Goal: Task Accomplishment & Management: Manage account settings

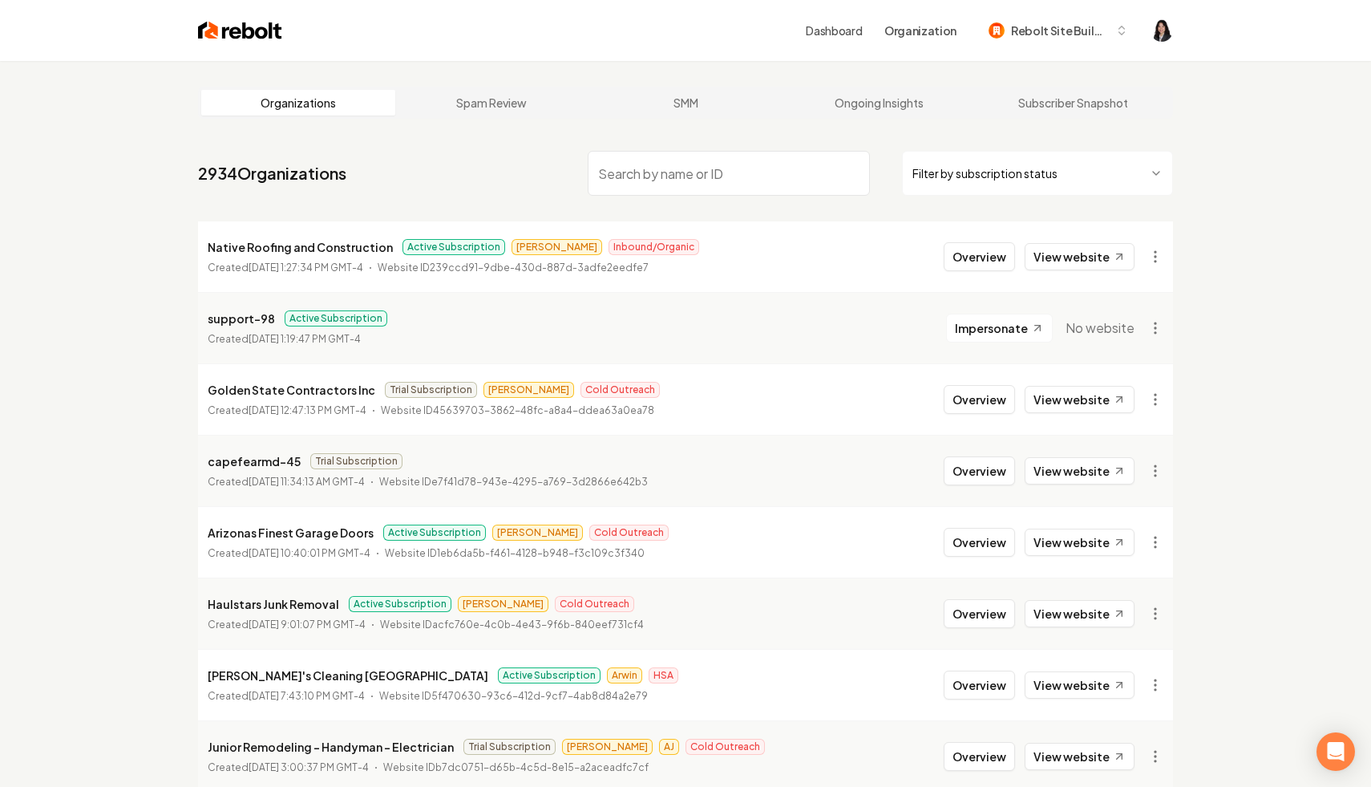
click at [965, 172] on html "Dashboard Organization Rebolt Site Builder Organizations Spam Review SMM Ongoin…" at bounding box center [685, 393] width 1371 height 787
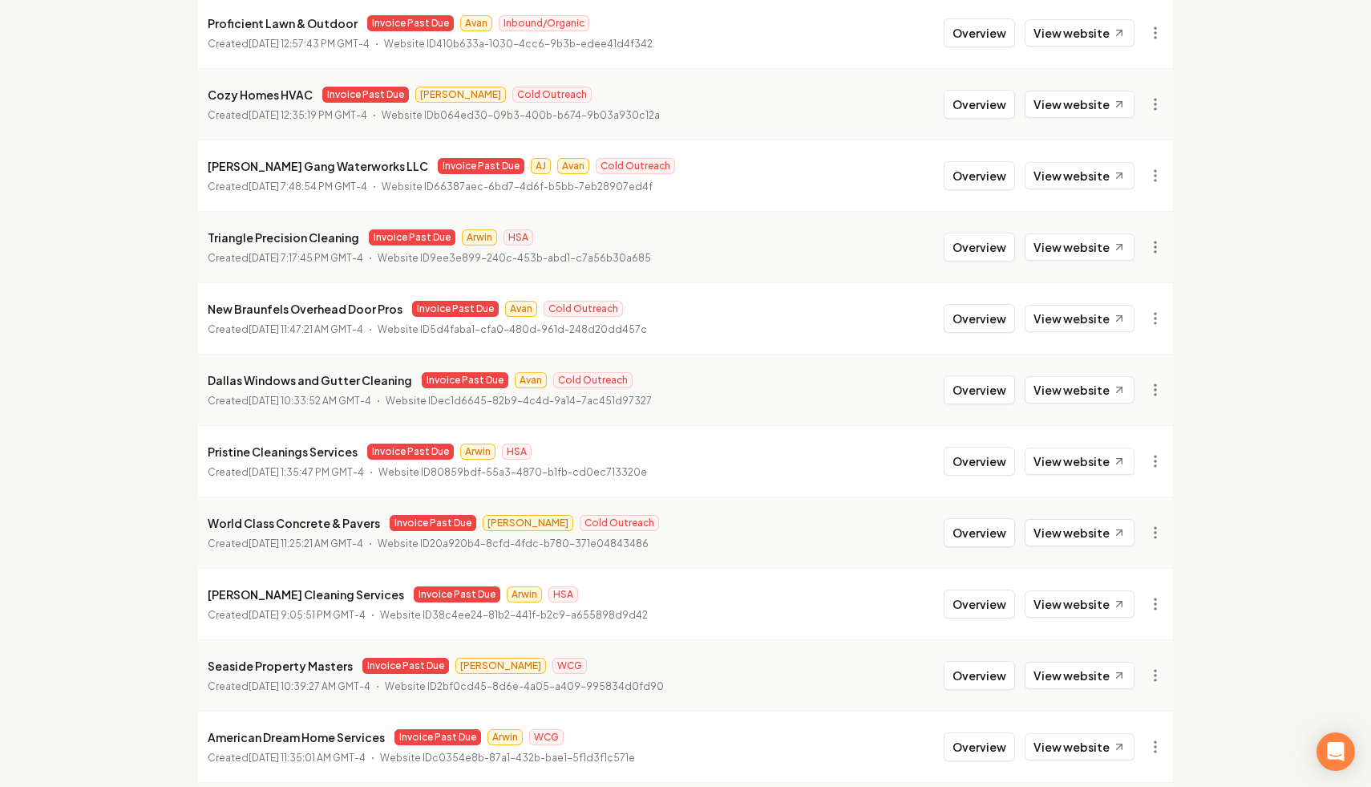
scroll to position [533, 0]
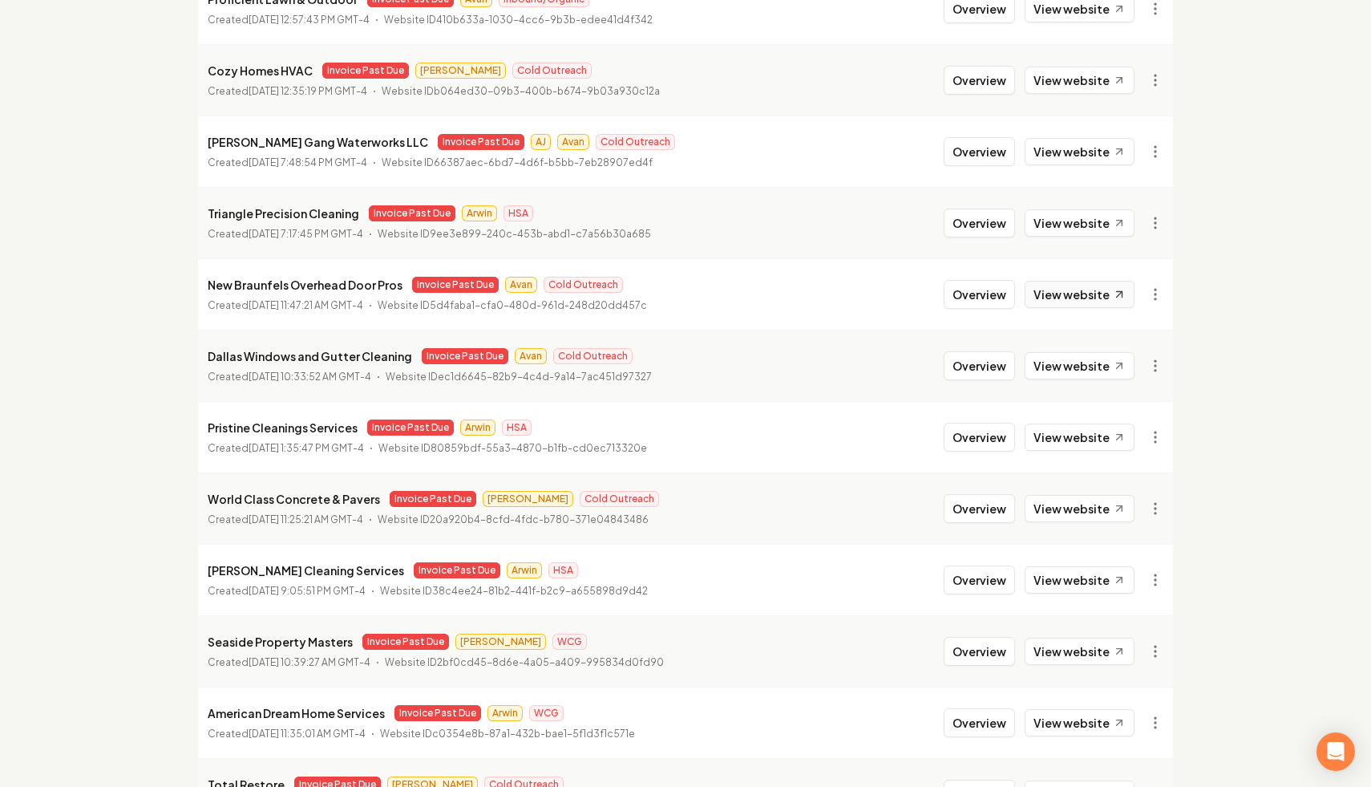
click at [965, 286] on link "View website" at bounding box center [1080, 294] width 110 height 27
click at [965, 402] on link "View in Clerk" at bounding box center [1117, 407] width 102 height 26
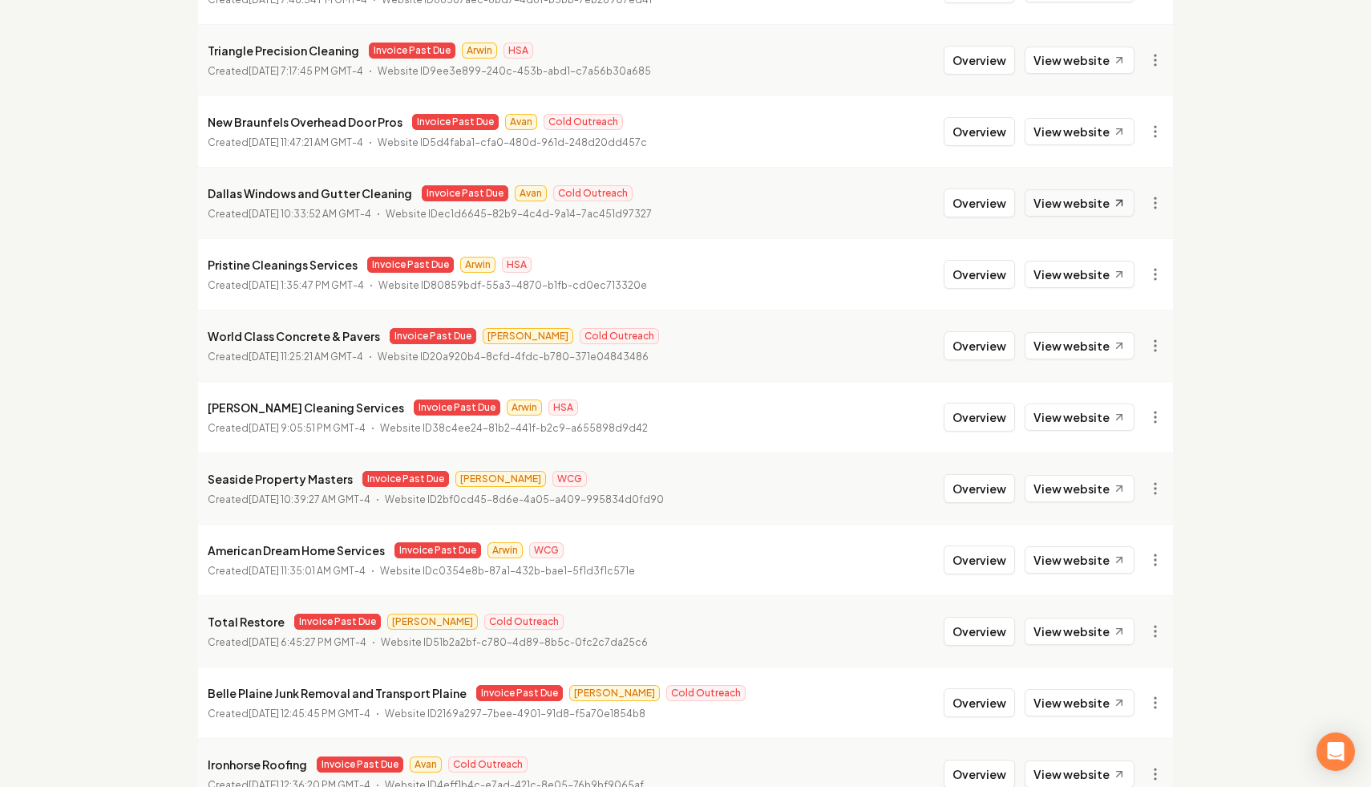
scroll to position [700, 0]
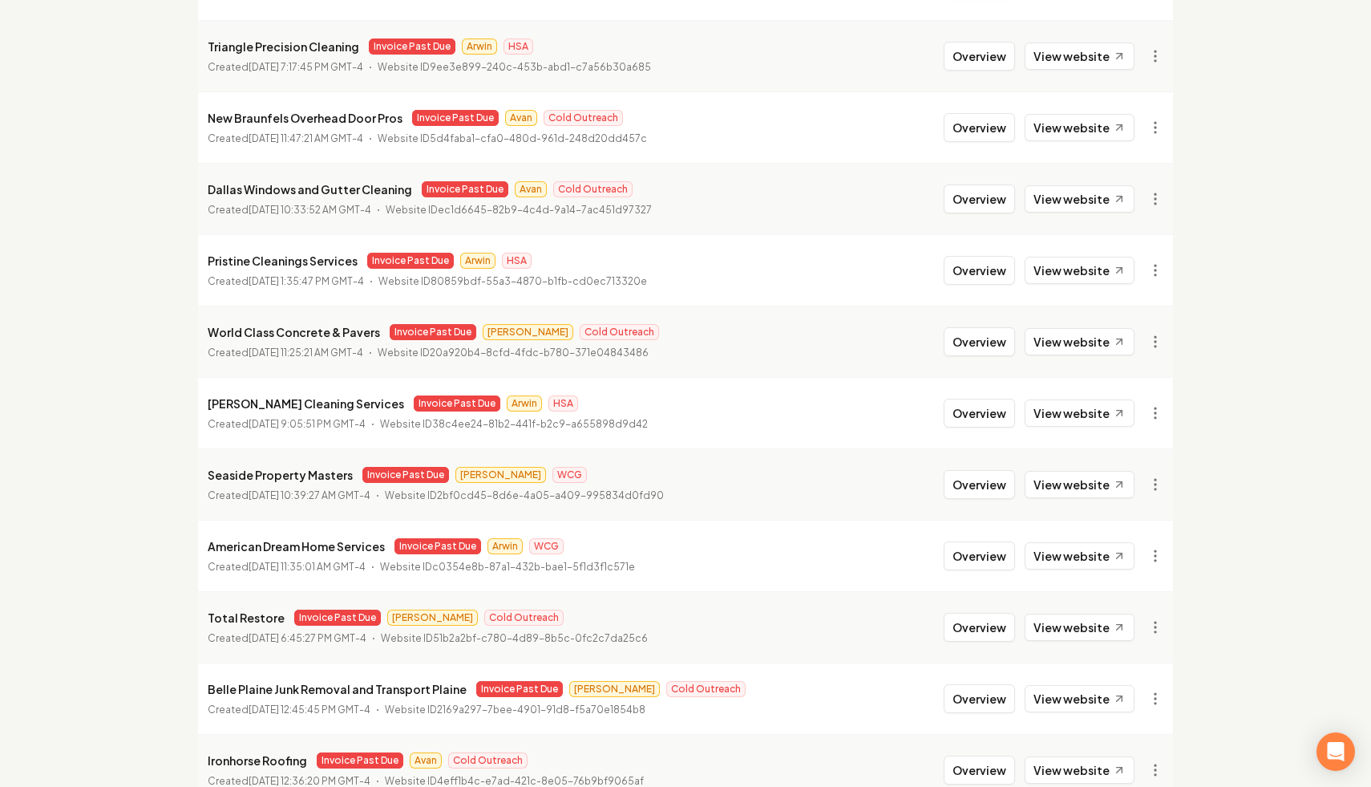
click at [965, 263] on link "View in Stripe" at bounding box center [1117, 266] width 102 height 26
drag, startPoint x: 400, startPoint y: 118, endPoint x: 208, endPoint y: 112, distance: 192.5
click at [208, 112] on div "New Braunfels Overhead Door Pros Invoice Past Due Avan Cold Outreach" at bounding box center [427, 117] width 439 height 19
copy p "New Braunfels Overhead Door Pros"
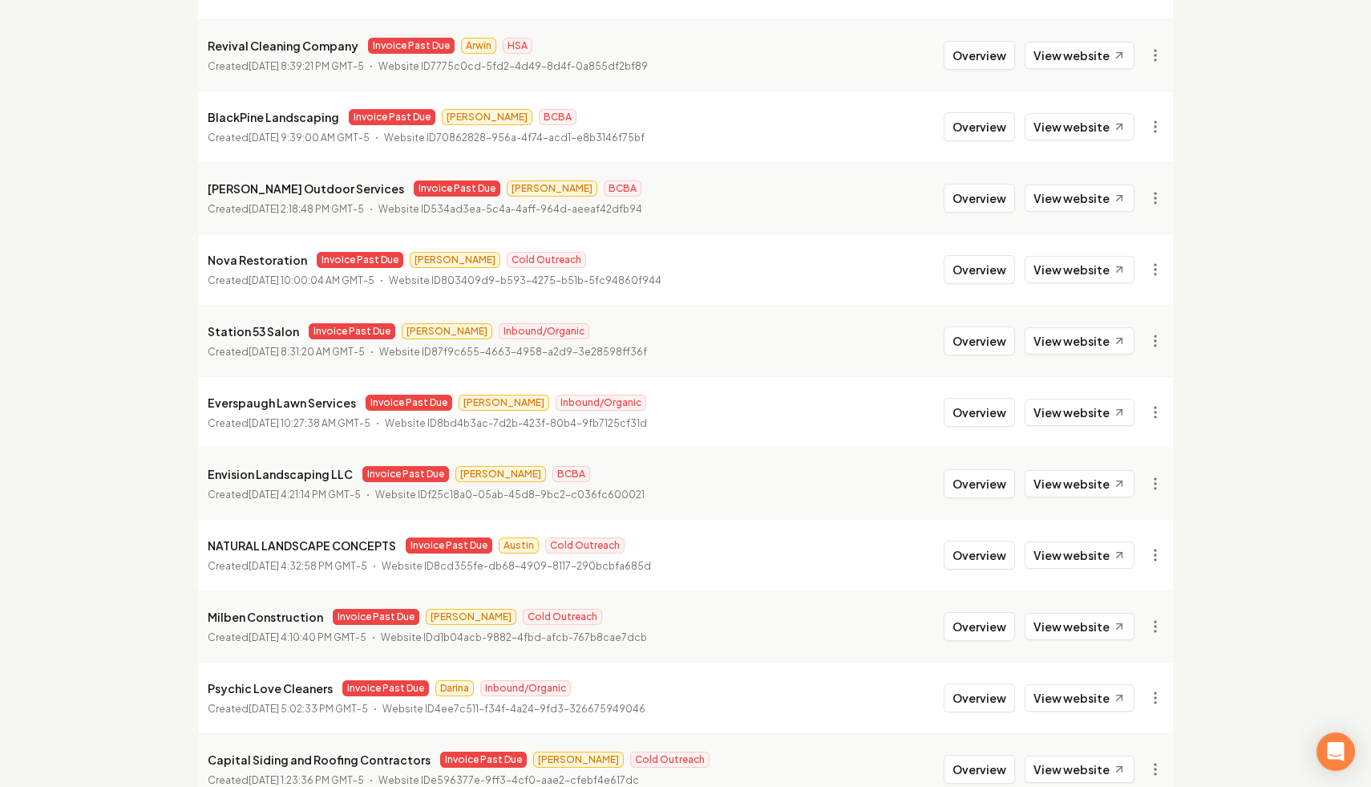
scroll to position [1385, 0]
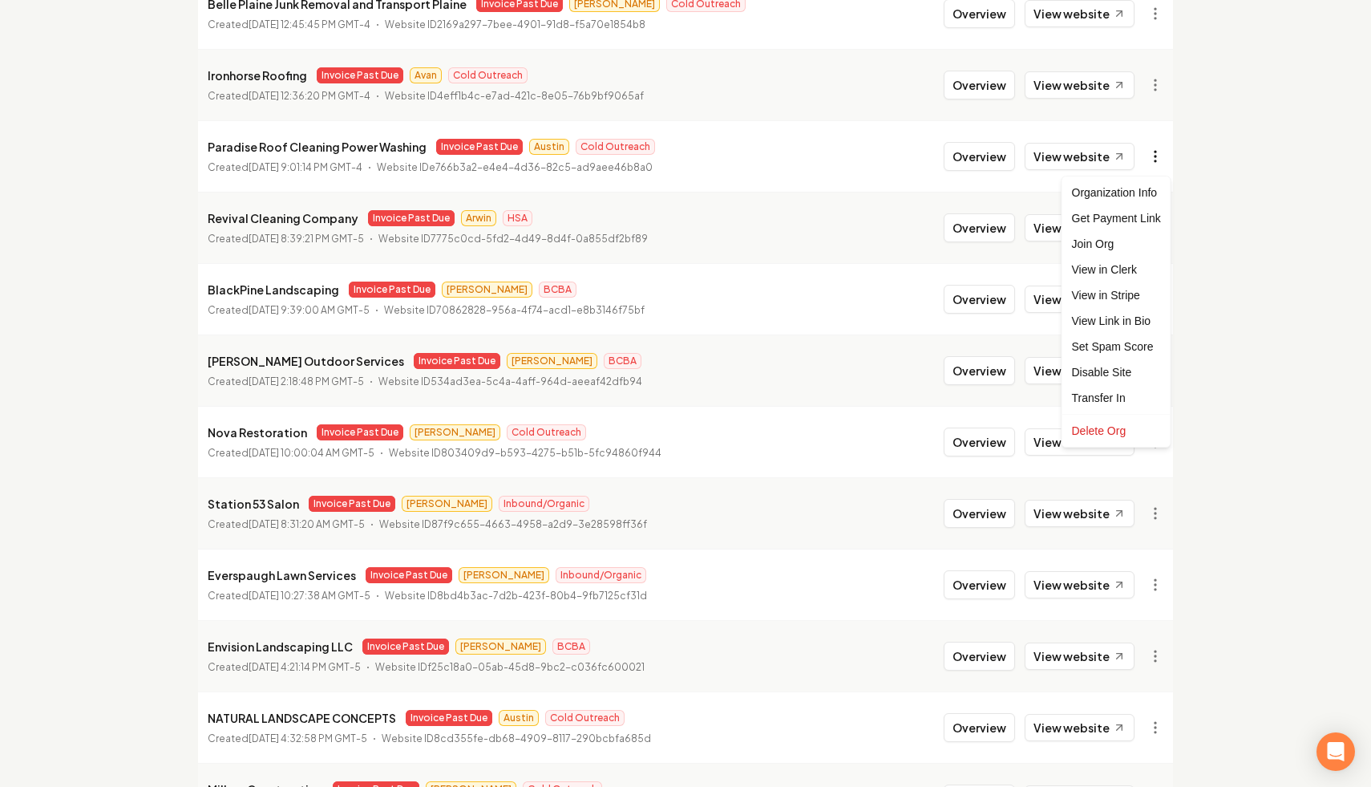
click at [965, 299] on link "View in Stripe" at bounding box center [1117, 295] width 102 height 26
click at [965, 157] on link "View website" at bounding box center [1080, 156] width 110 height 27
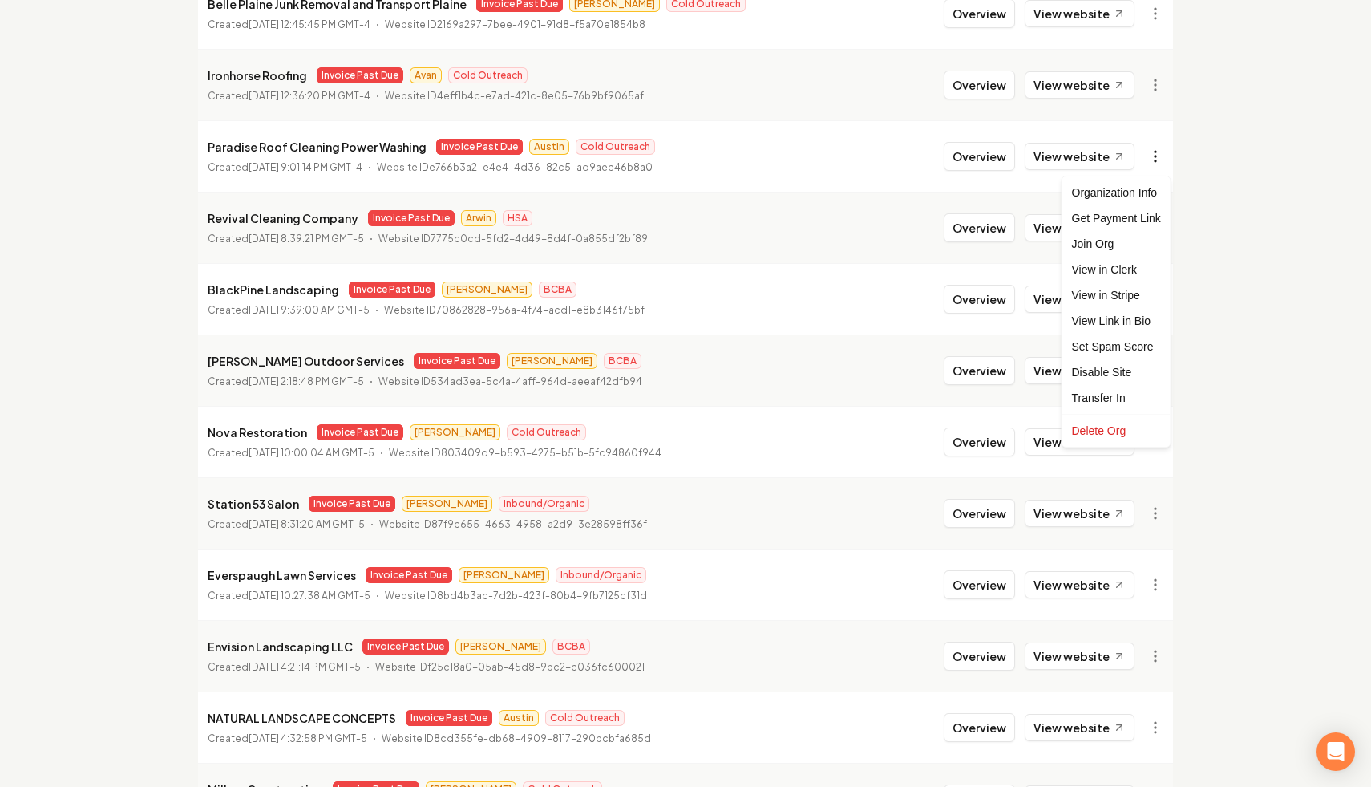
click at [965, 291] on link "View in Stripe" at bounding box center [1117, 295] width 102 height 26
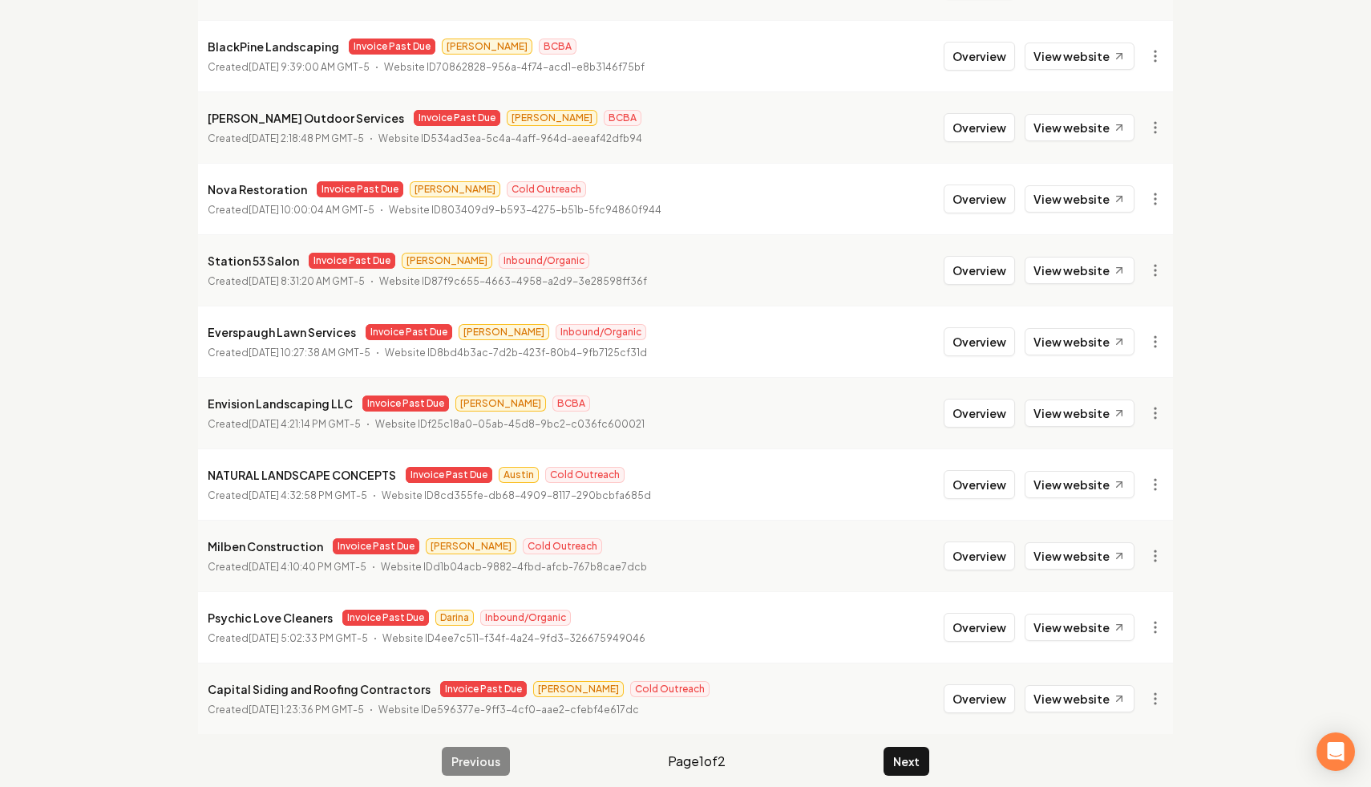
scroll to position [1642, 0]
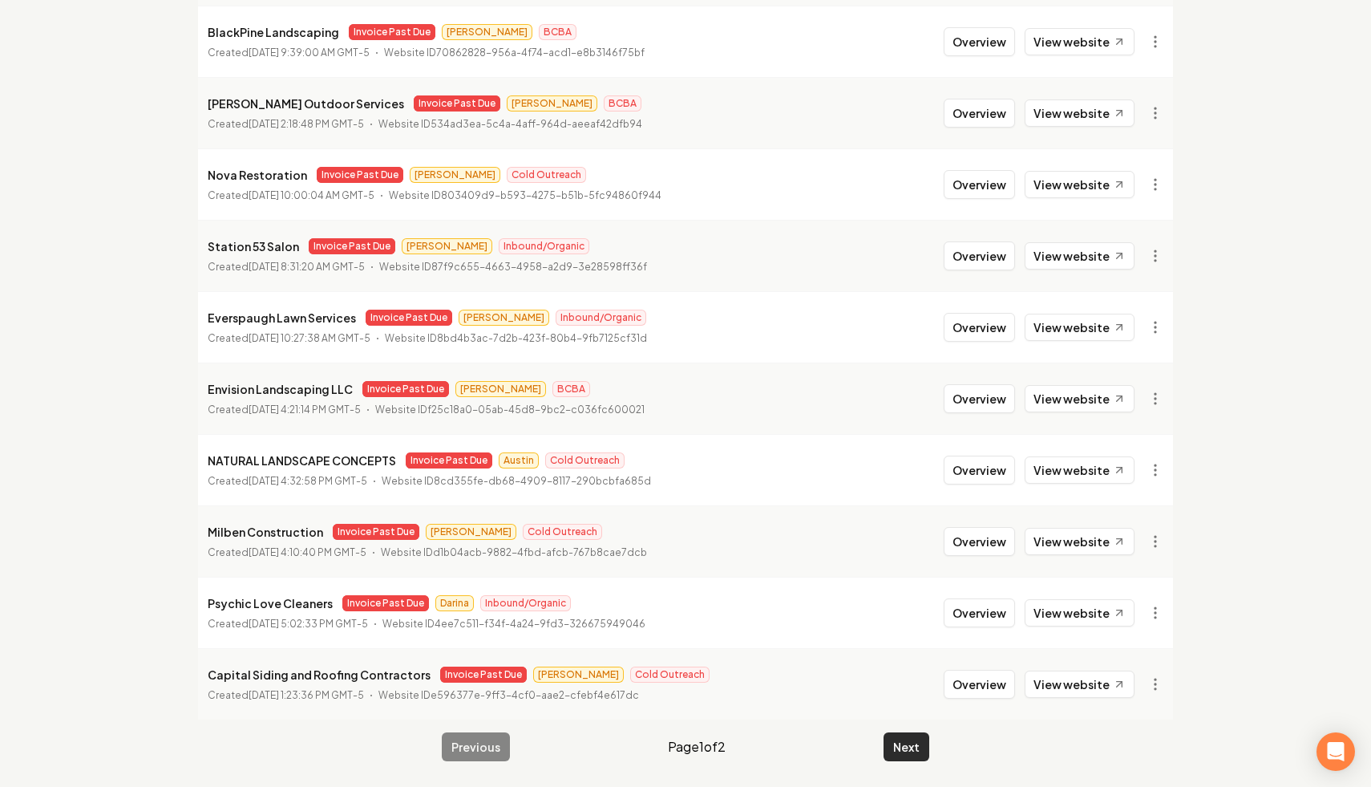
click at [909, 706] on button "Next" at bounding box center [907, 746] width 46 height 29
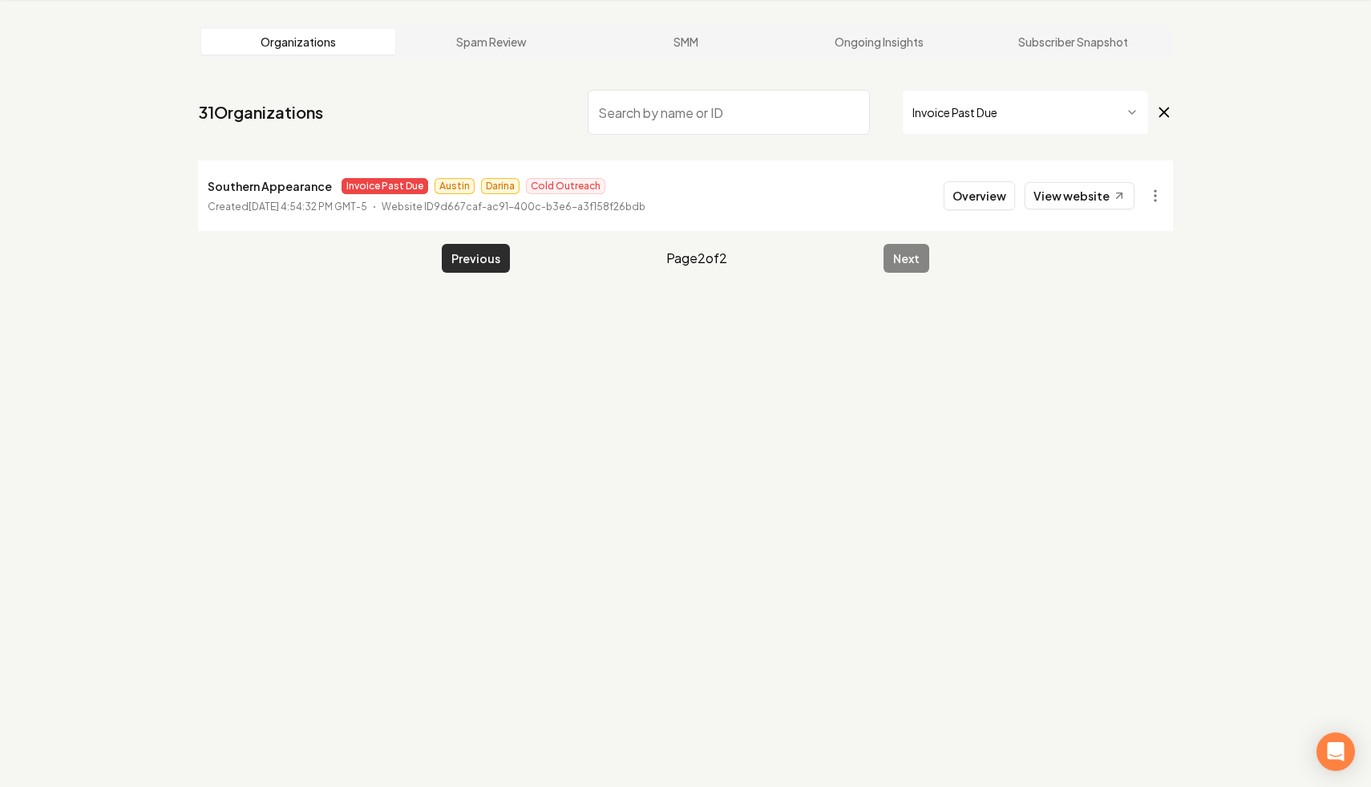
click at [495, 253] on button "Previous" at bounding box center [476, 258] width 68 height 29
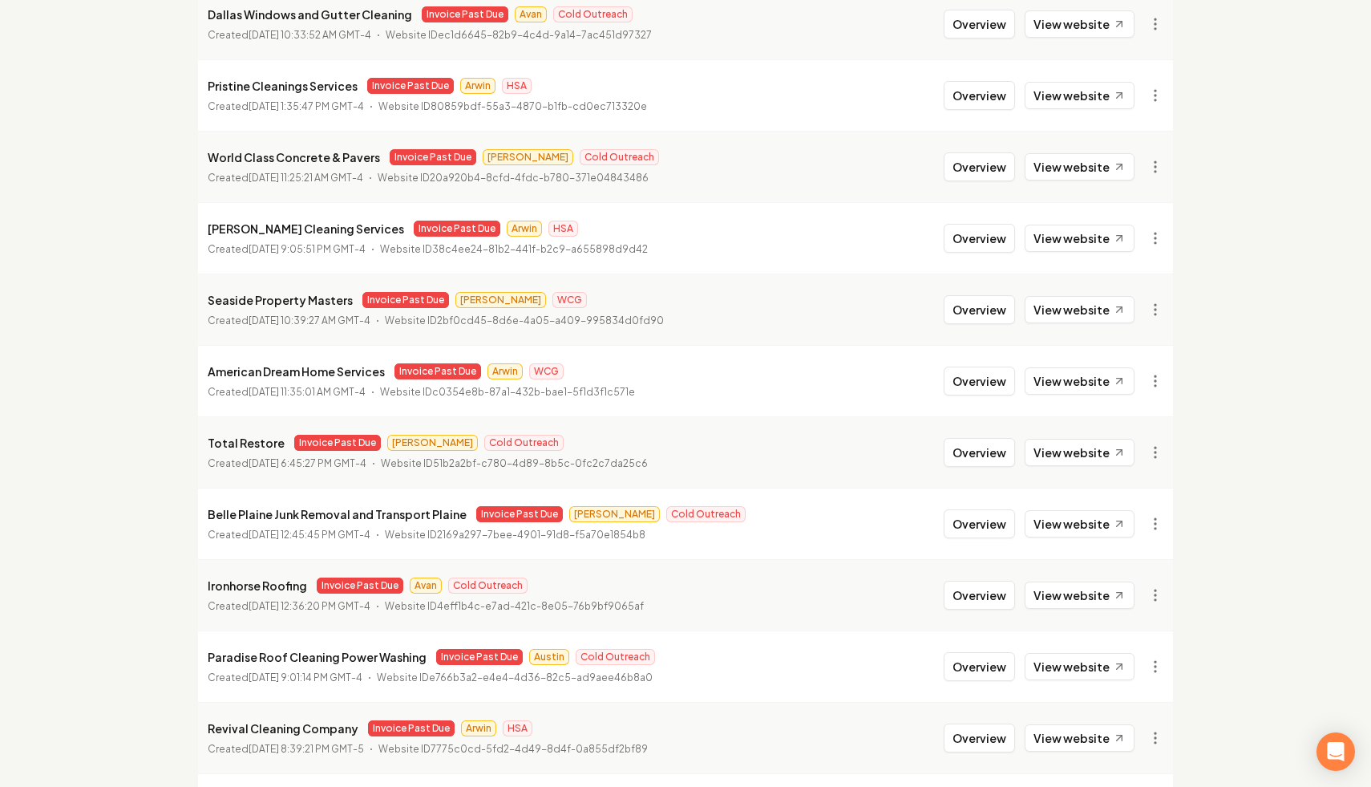
scroll to position [1642, 0]
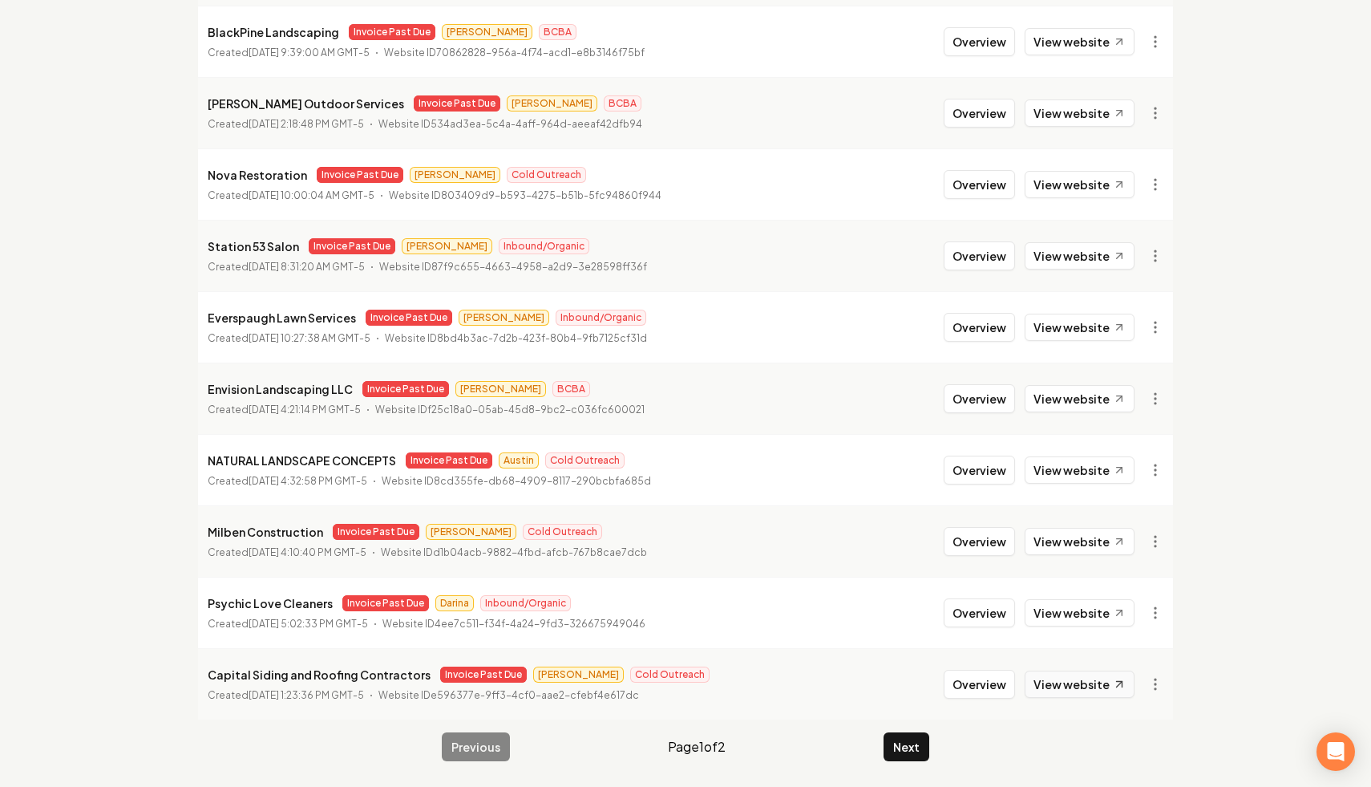
click at [965, 684] on link "View website" at bounding box center [1080, 683] width 110 height 27
click at [965, 511] on link "View in Stripe" at bounding box center [1117, 513] width 102 height 26
click at [909, 706] on button "Next" at bounding box center [907, 746] width 46 height 29
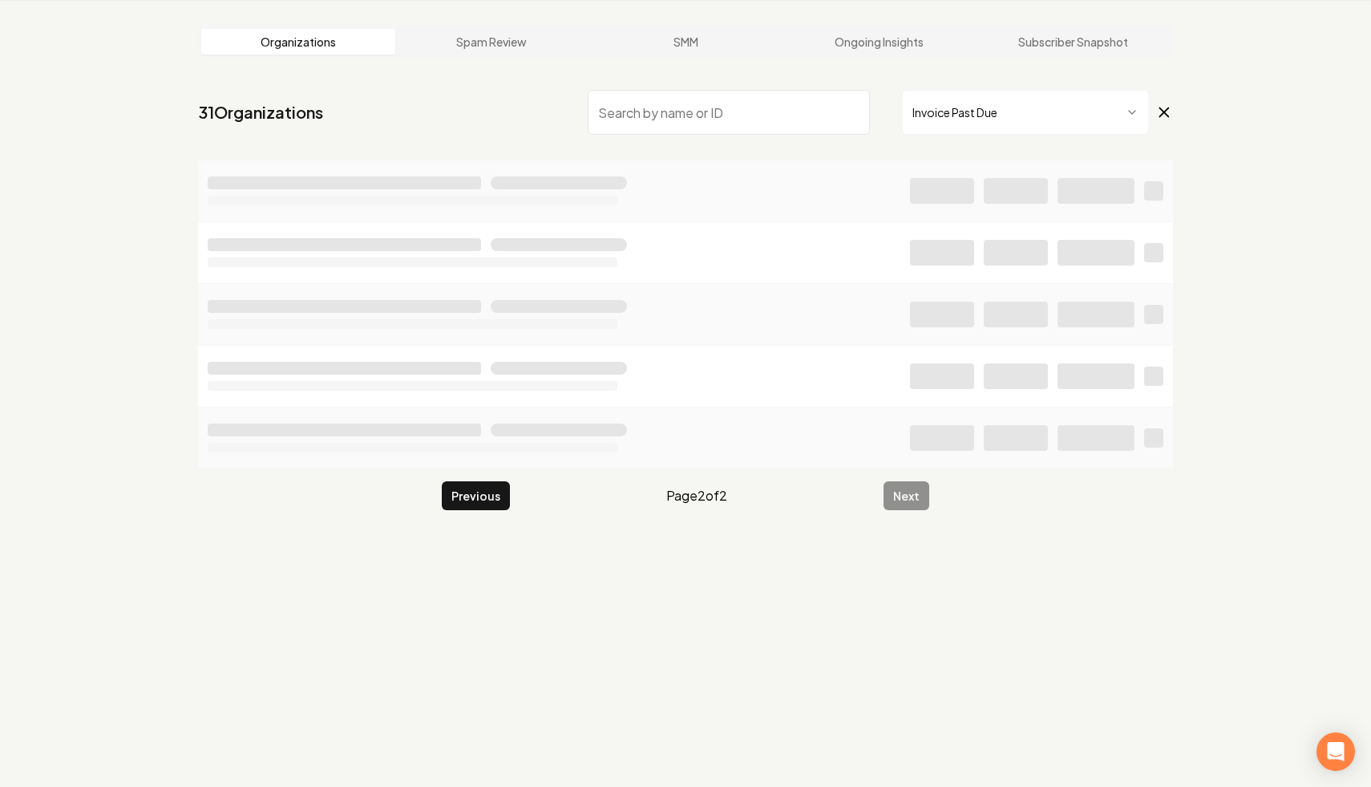
scroll to position [61, 0]
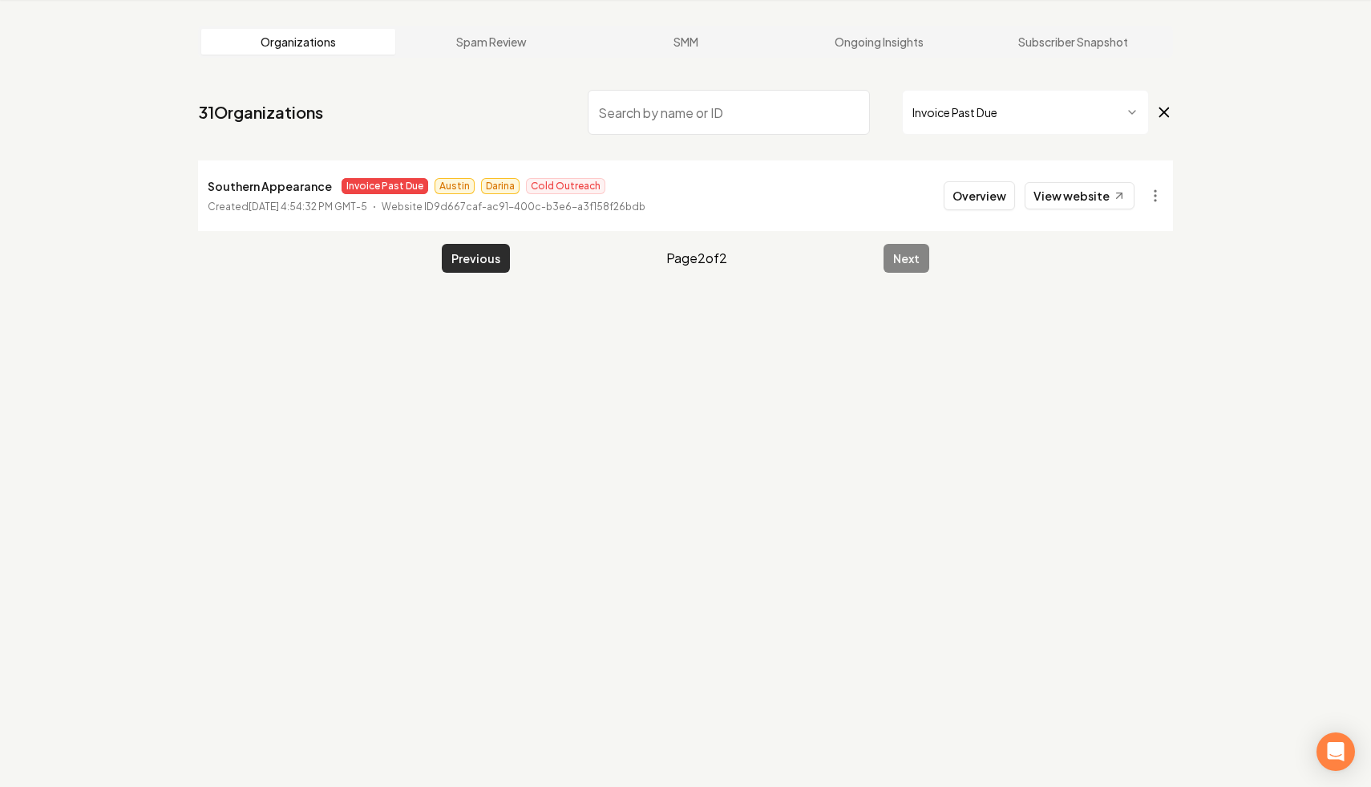
click at [459, 258] on button "Previous" at bounding box center [476, 258] width 68 height 29
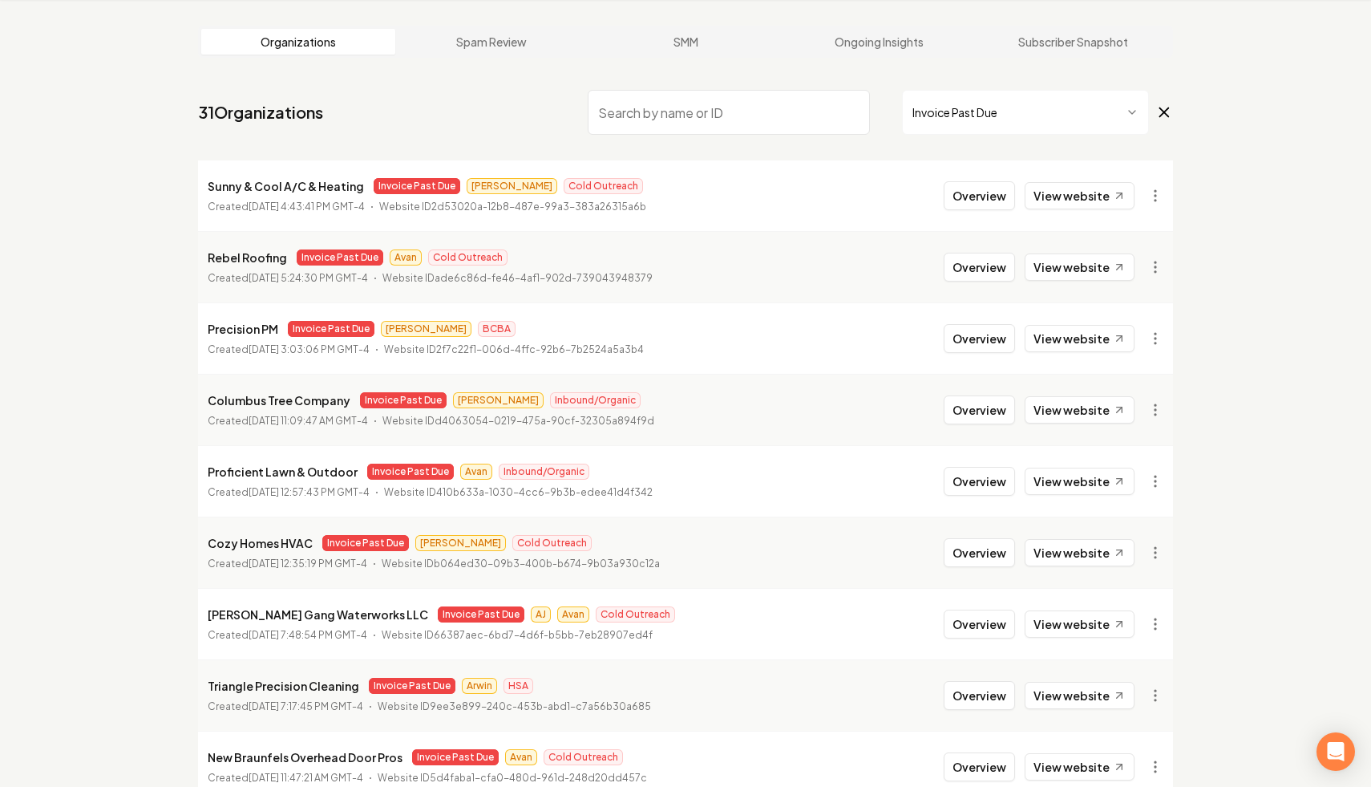
click at [483, 131] on nav "31 Organizations Invoice Past Due" at bounding box center [685, 118] width 975 height 71
click at [965, 407] on html "Dashboard Organization Rebolt Site Builder Organizations Spam Review SMM Ongoin…" at bounding box center [685, 332] width 1371 height 787
click at [965, 549] on link "View in Stripe" at bounding box center [1117, 549] width 102 height 26
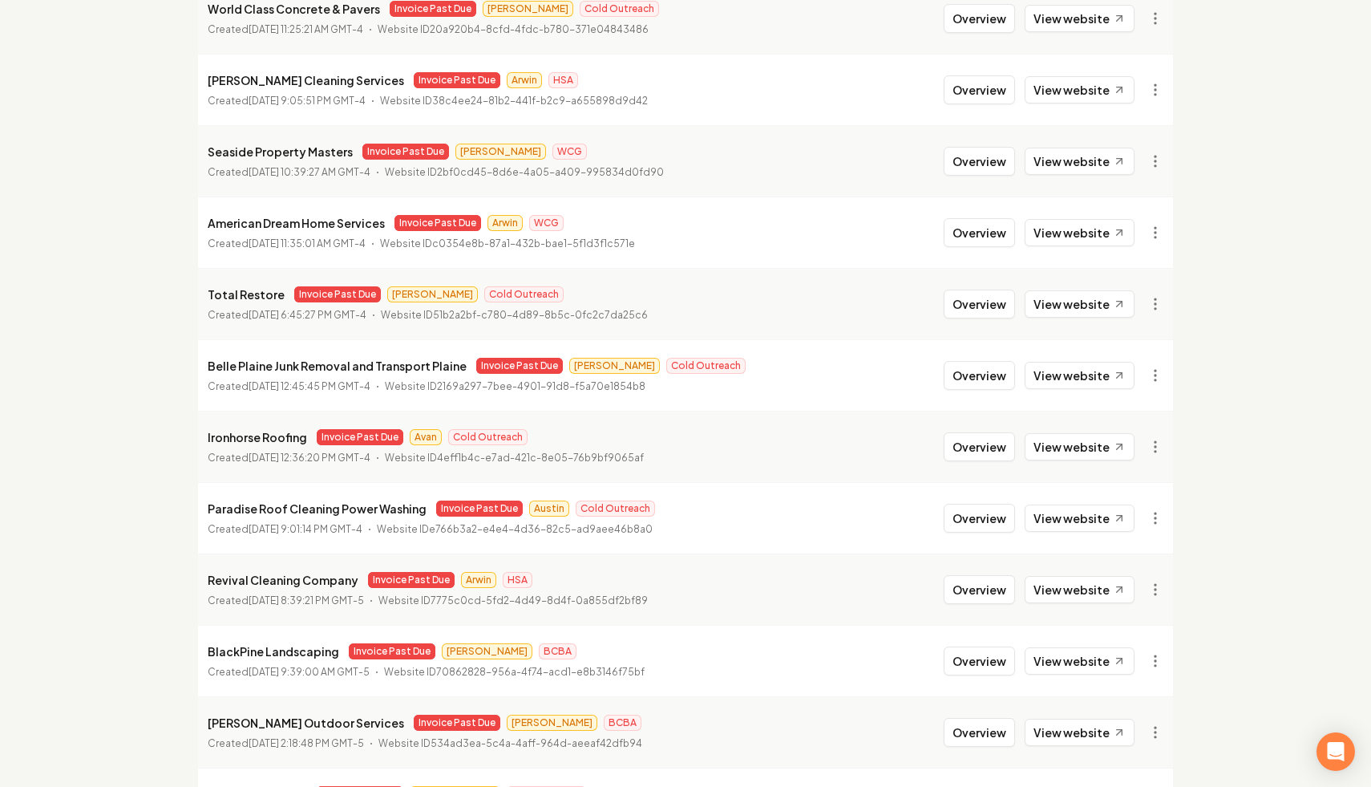
scroll to position [1637, 0]
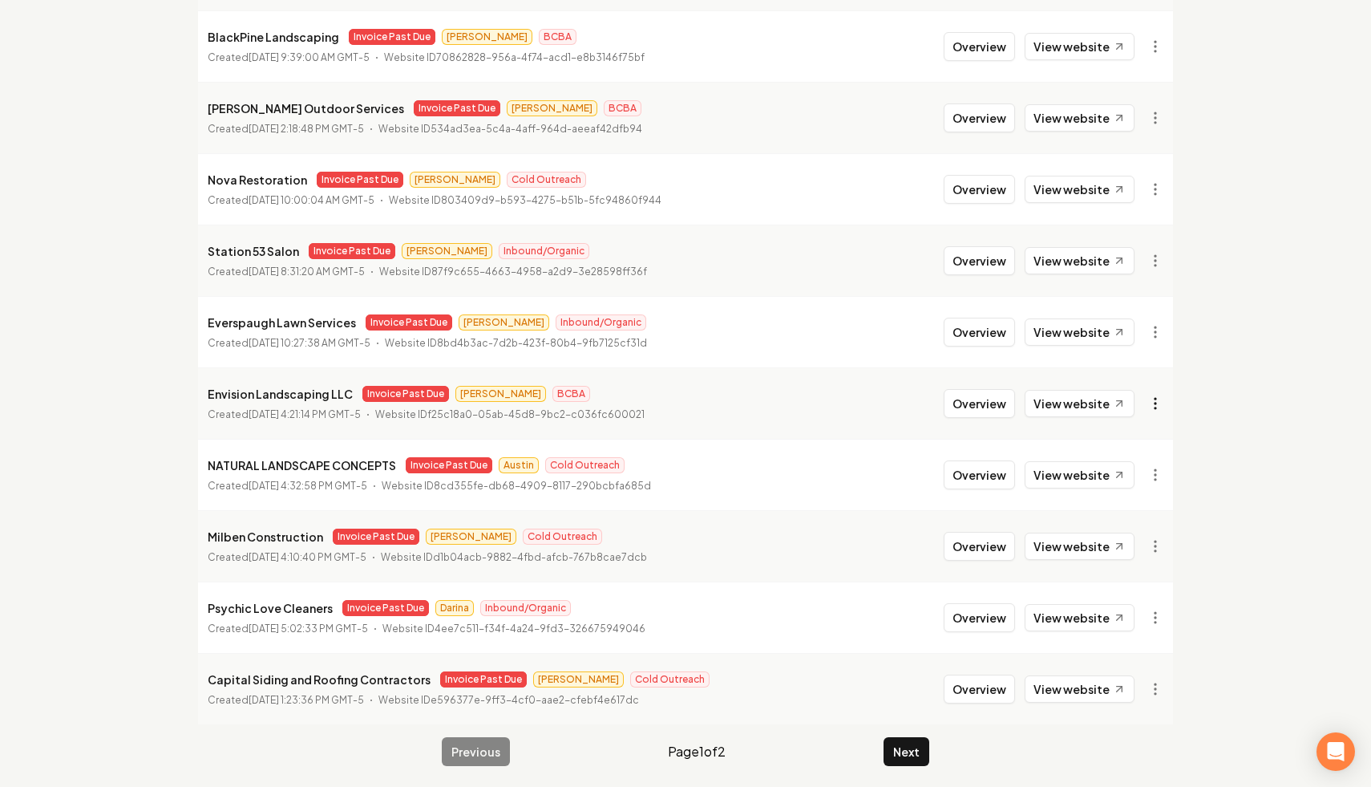
click at [965, 544] on link "View in Stripe" at bounding box center [1117, 542] width 102 height 26
click at [965, 403] on link "View website" at bounding box center [1080, 403] width 110 height 27
click at [965, 327] on link "View in Stripe" at bounding box center [1117, 328] width 102 height 26
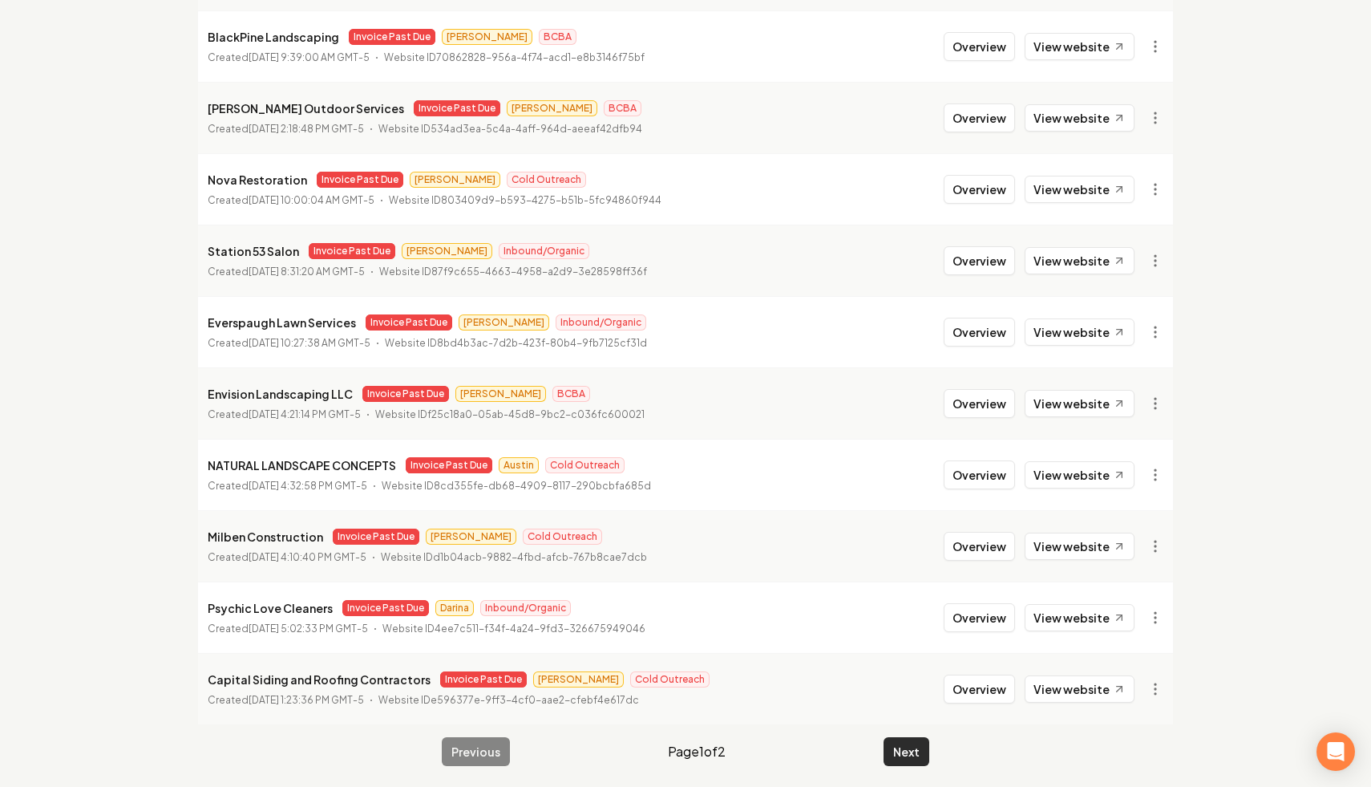
click at [895, 706] on button "Next" at bounding box center [907, 751] width 46 height 29
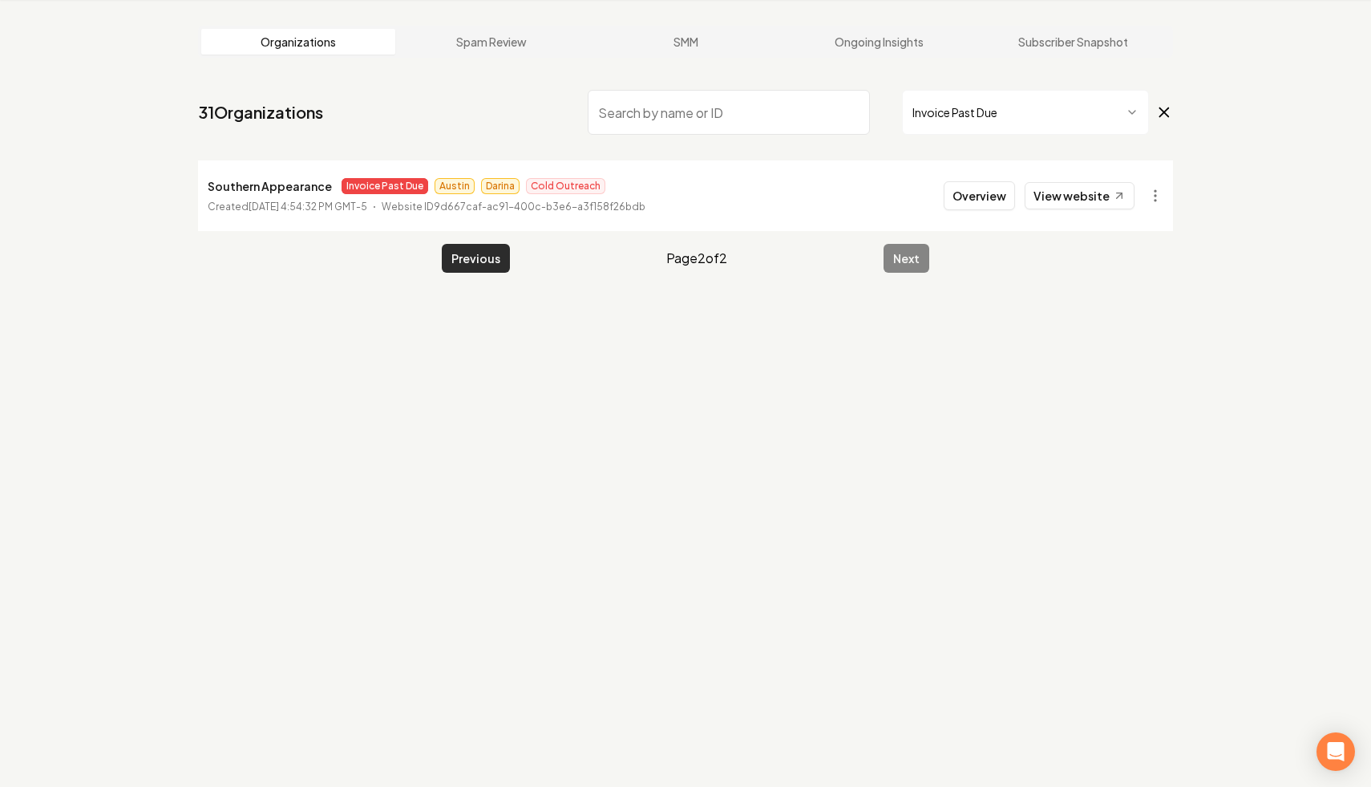
click at [504, 257] on button "Previous" at bounding box center [476, 258] width 68 height 29
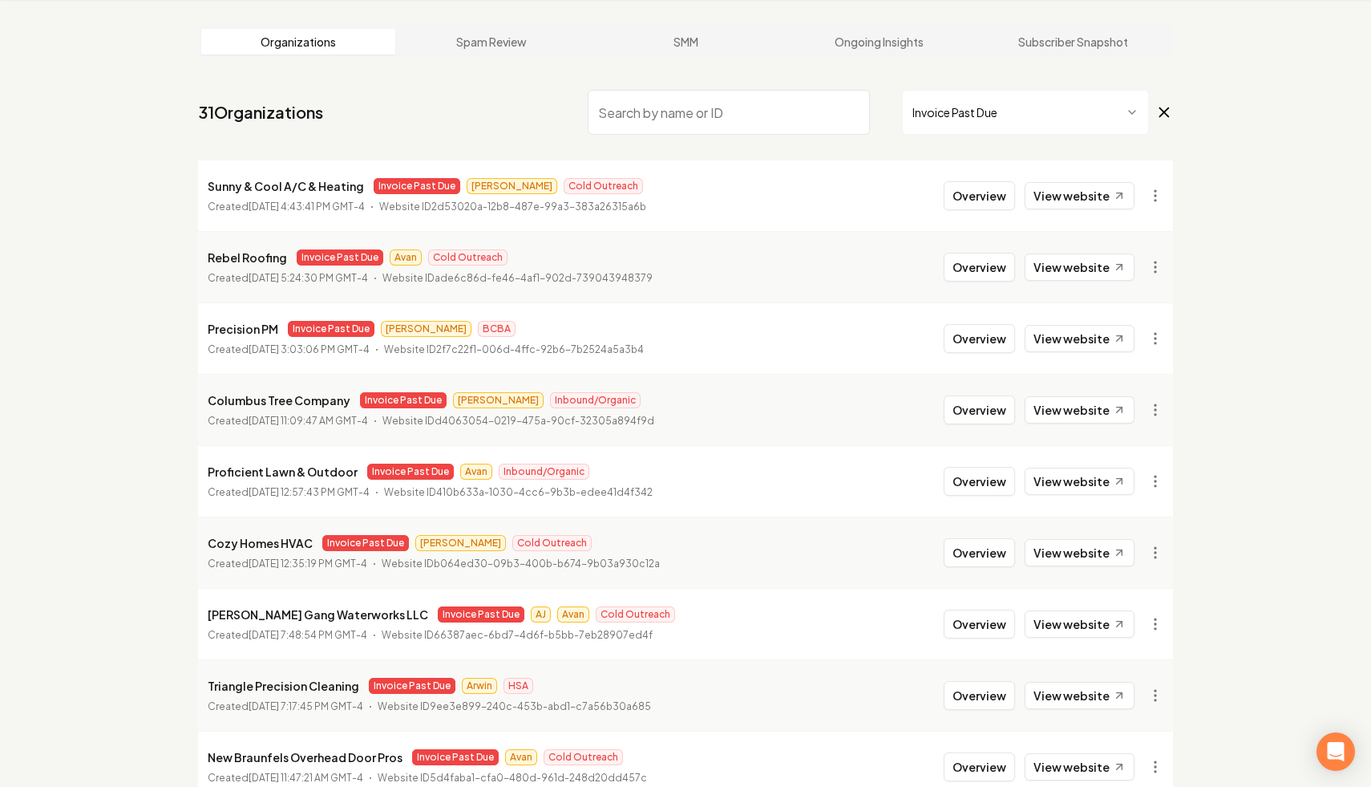
click at [965, 111] on icon at bounding box center [1164, 112] width 18 height 19
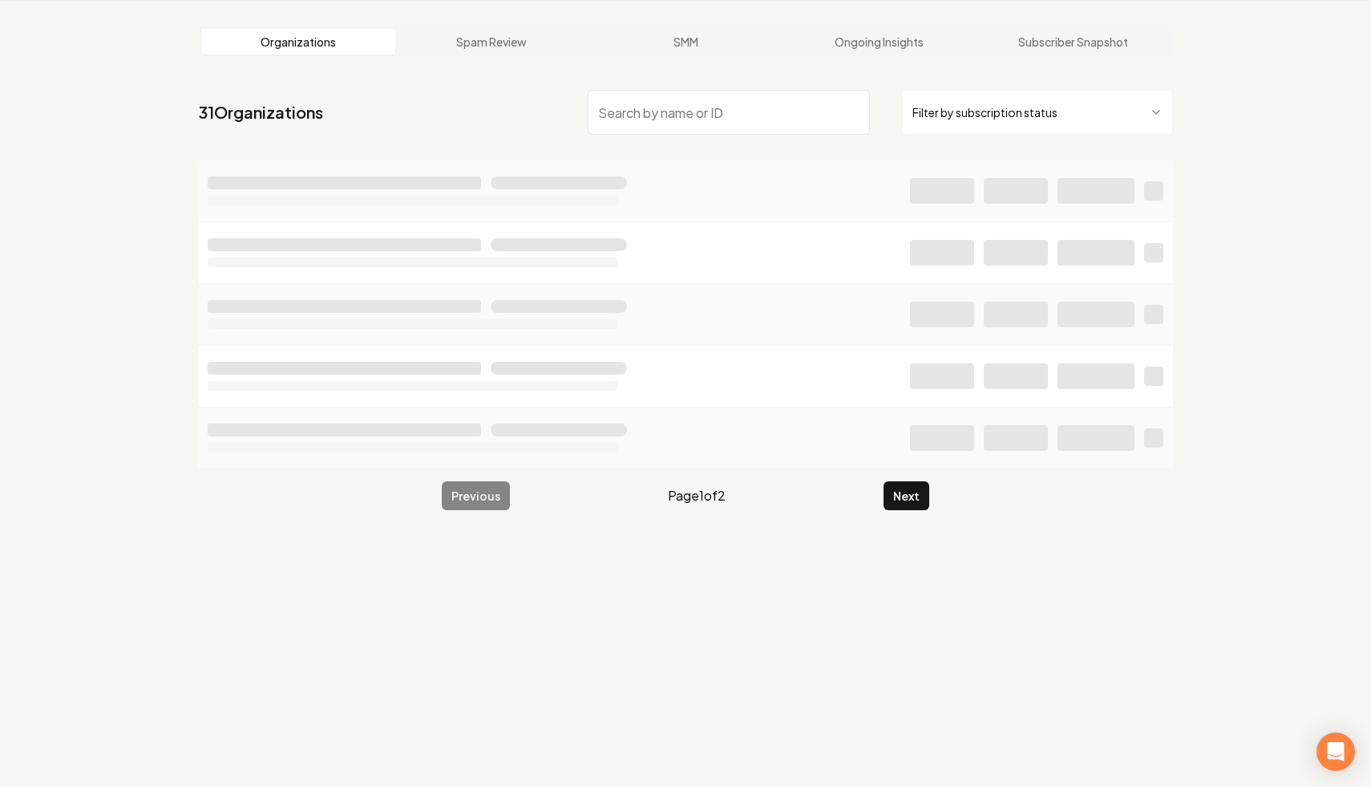
click at [790, 118] on input "search" at bounding box center [729, 112] width 282 height 45
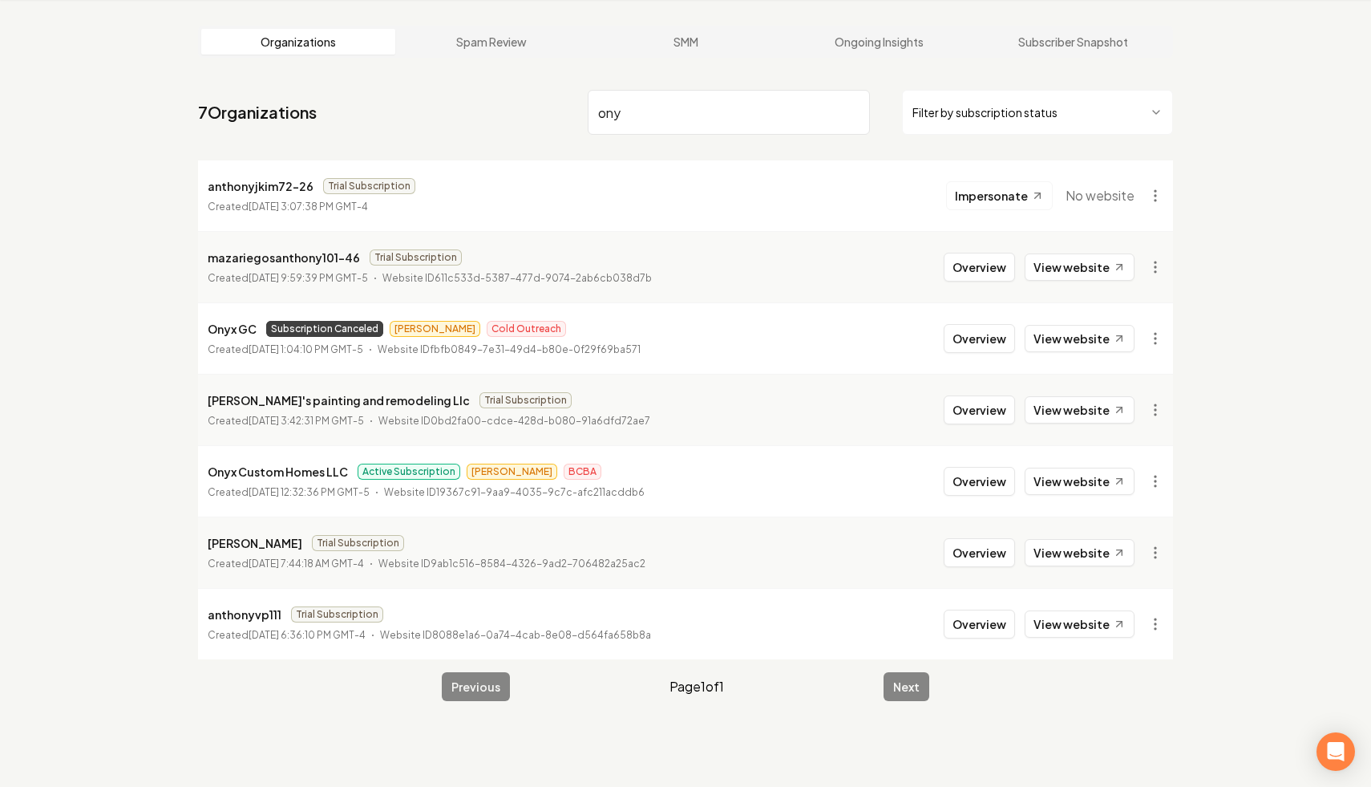
drag, startPoint x: 658, startPoint y: 115, endPoint x: 504, endPoint y: 68, distance: 161.8
click at [504, 68] on main "Organizations Spam Review SMM Ongoing Insights Subscriber Snapshot 7 Organizati…" at bounding box center [685, 363] width 1026 height 726
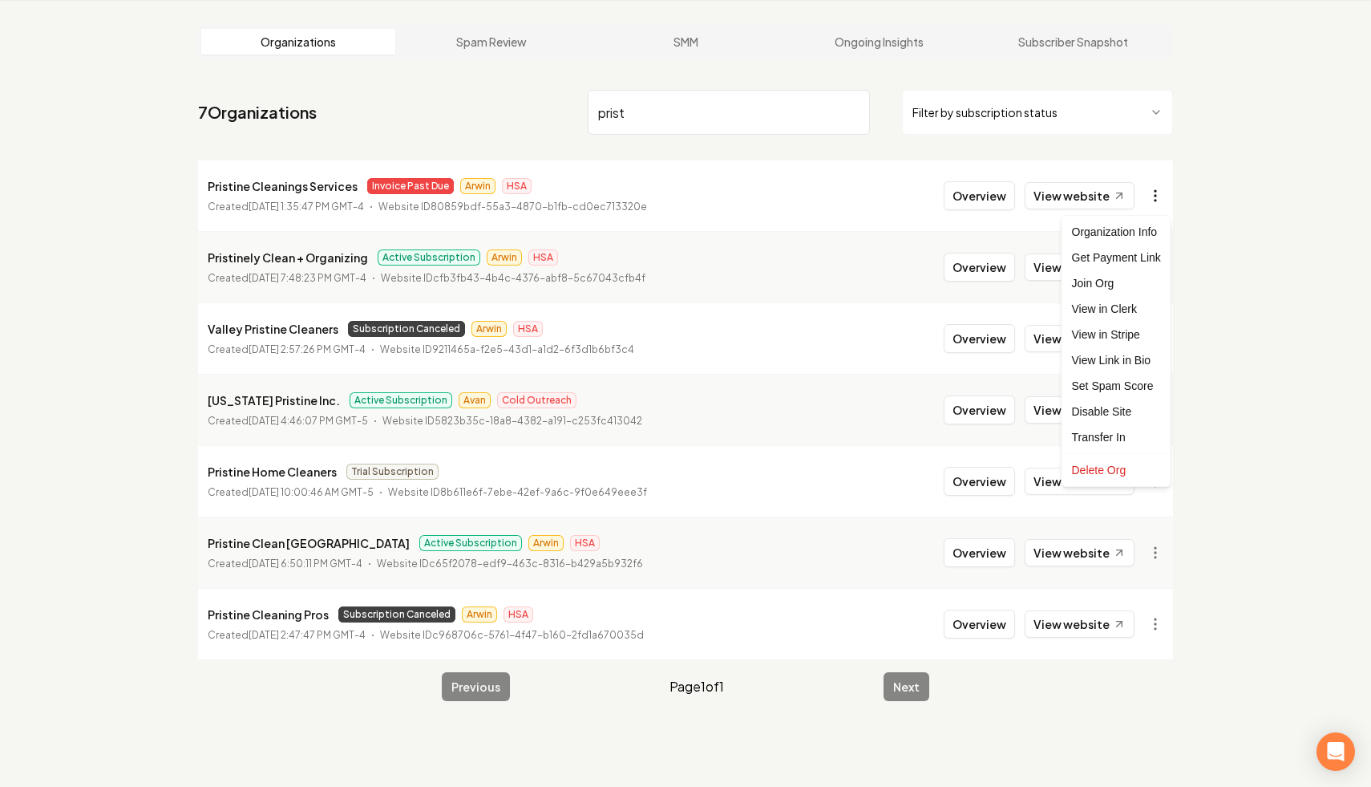
click at [965, 197] on html "Dashboard Organization Rebolt Site Builder Organizations Spam Review SMM Ongoin…" at bounding box center [685, 332] width 1371 height 787
click at [965, 332] on link "View in Stripe" at bounding box center [1117, 335] width 102 height 26
drag, startPoint x: 711, startPoint y: 106, endPoint x: 574, endPoint y: 79, distance: 139.8
click at [569, 89] on nav "7 Organizations prist Filter by subscription status" at bounding box center [685, 118] width 975 height 71
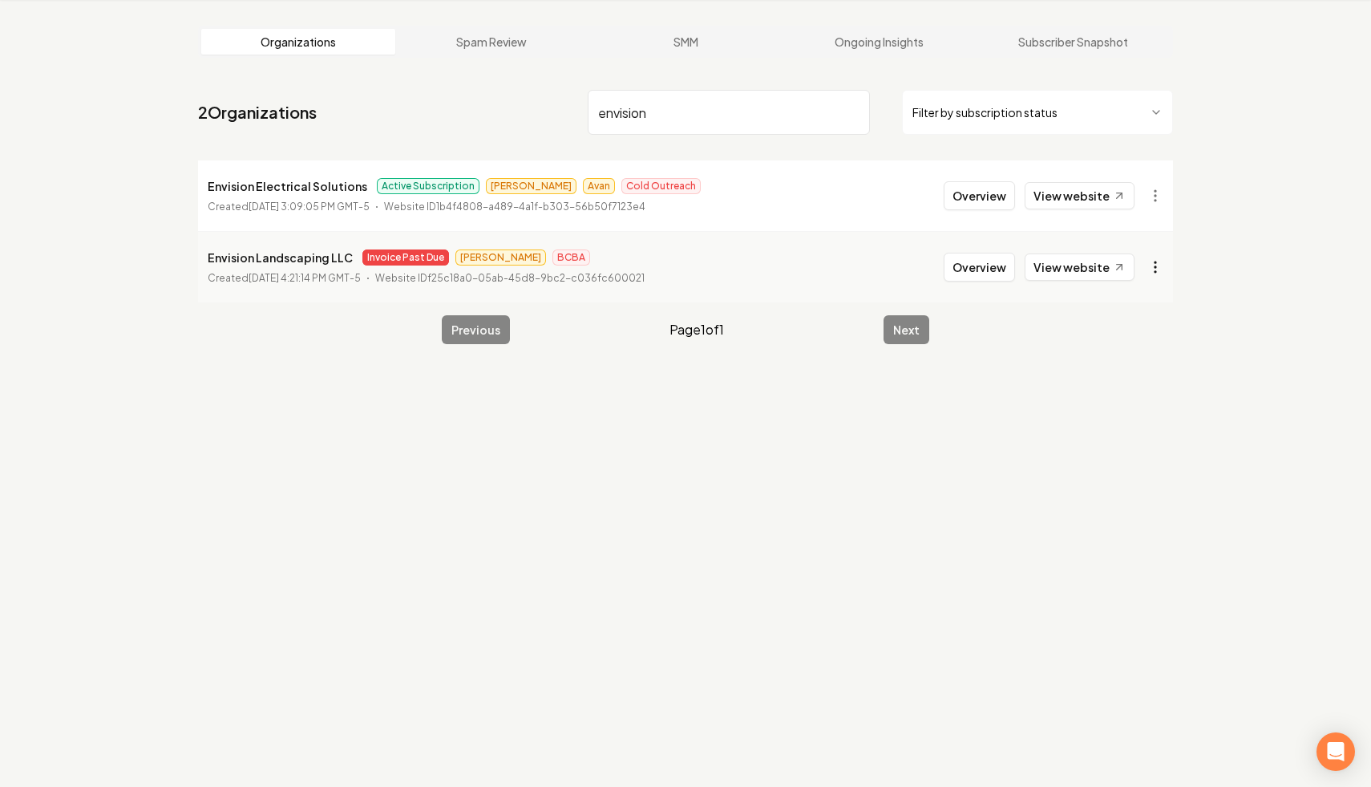
type input "envision"
click at [965, 261] on html "Dashboard Organization Rebolt Site Builder Organizations Spam Review SMM Ongoin…" at bounding box center [685, 332] width 1371 height 787
click at [965, 411] on link "View in Stripe" at bounding box center [1117, 406] width 102 height 26
